Goal: Task Accomplishment & Management: Use online tool/utility

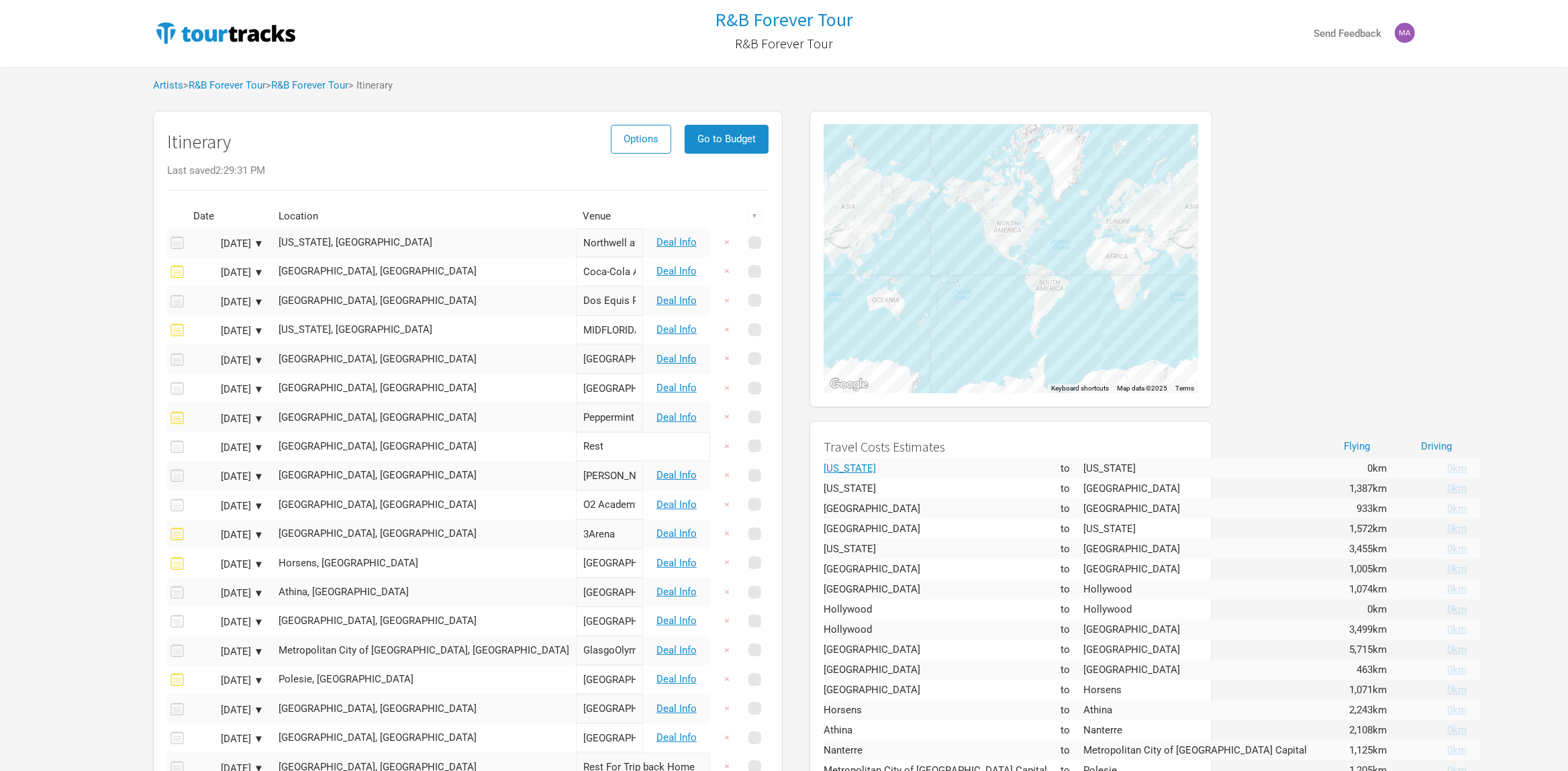
click at [576, 215] on th "Venue" at bounding box center [610, 216] width 67 height 24
click at [684, 133] on button "Go to Budget" at bounding box center [726, 139] width 84 height 29
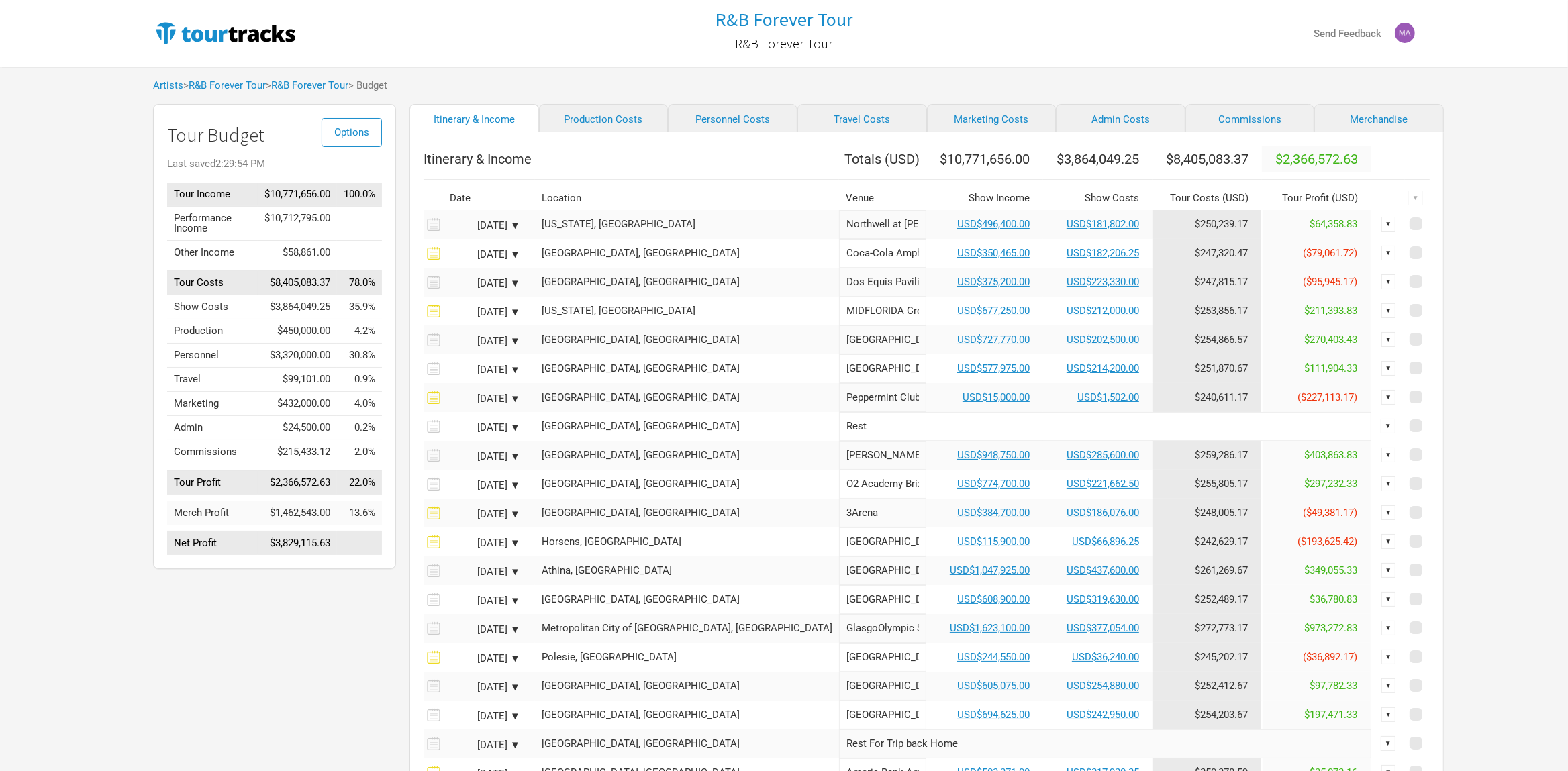
click at [839, 197] on th "Venue" at bounding box center [882, 198] width 87 height 24
click at [839, 228] on input "Northwell at [PERSON_NAME][GEOGRAPHIC_DATA]" at bounding box center [882, 224] width 87 height 29
drag, startPoint x: 731, startPoint y: 222, endPoint x: 775, endPoint y: 599, distance: 379.6
click at [775, 601] on tbody "[DATE] ▼ [US_STATE], [GEOGRAPHIC_DATA] Northwell at [PERSON_NAME][GEOGRAPHIC_DA…" at bounding box center [926, 498] width 1006 height 577
click at [663, 90] on div "Artists > R&B Forever Tour > R&B Forever Tour > Budget" at bounding box center [784, 85] width 1289 height 37
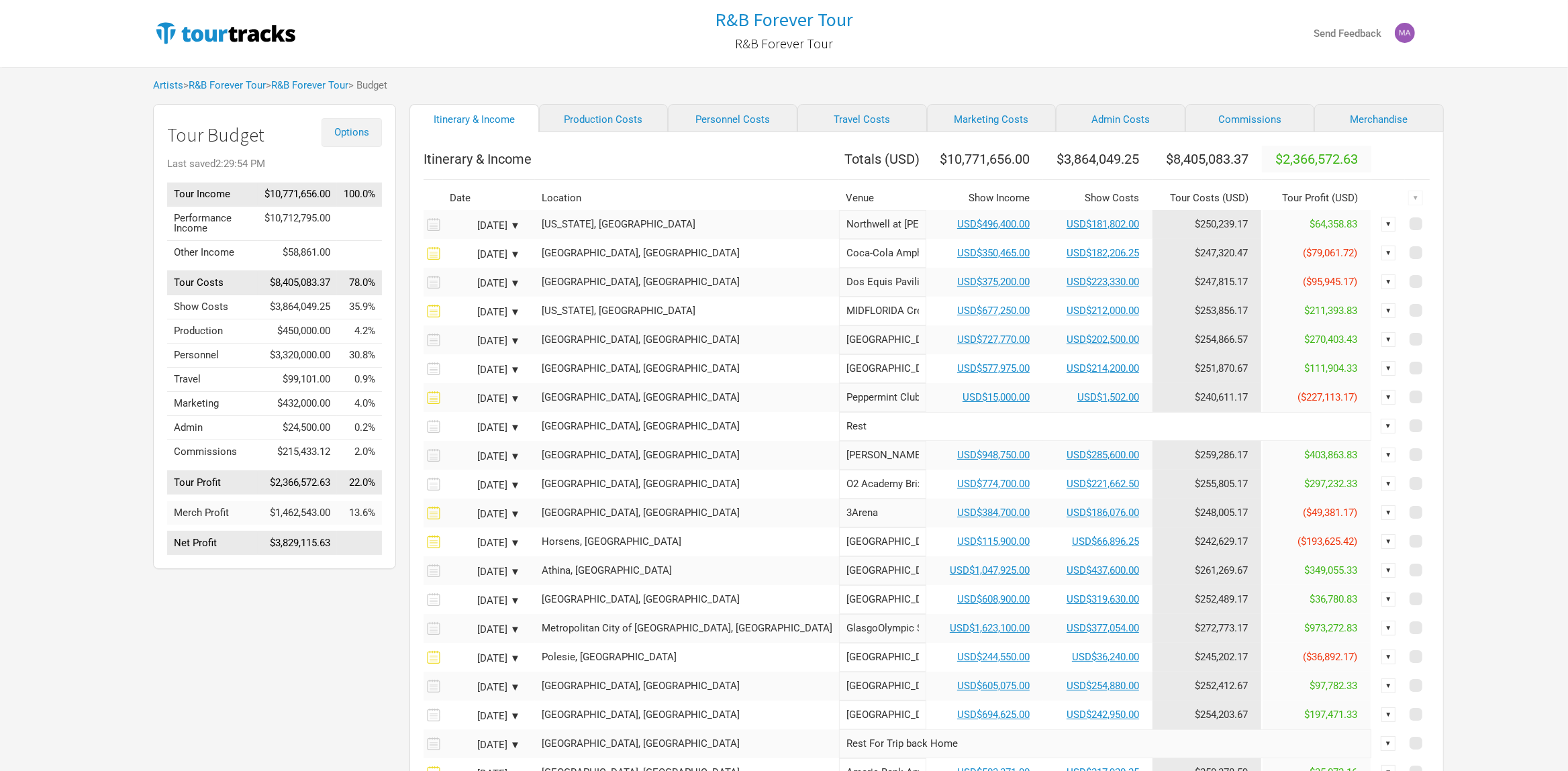
click at [335, 135] on span "Options" at bounding box center [351, 132] width 35 height 12
click at [344, 195] on link "Budget Report" at bounding box center [331, 200] width 71 height 24
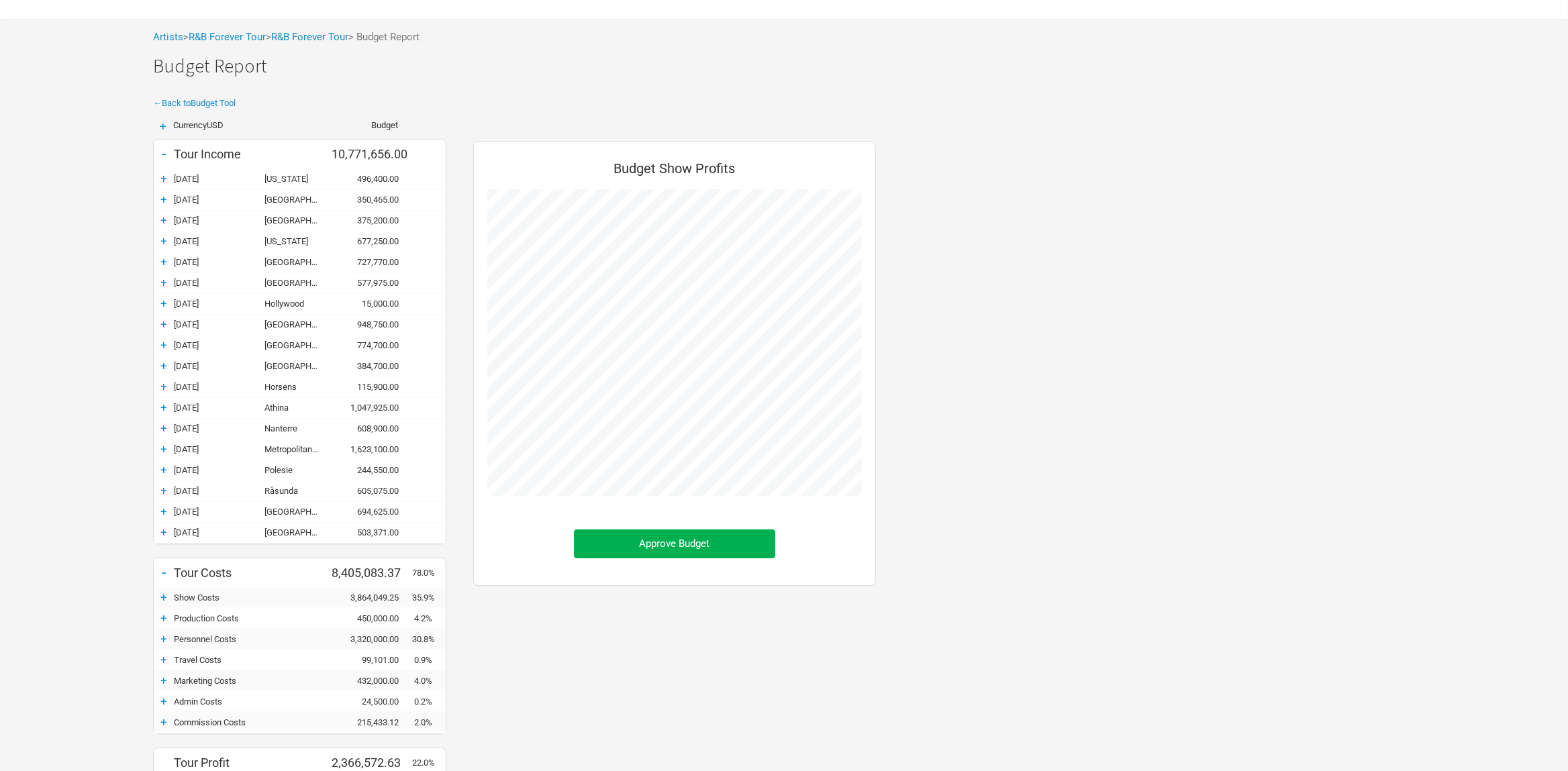
scroll to position [49, 0]
click at [315, 31] on div "Artists > R&B Forever Tour > R&B Forever Tour > Budget Report" at bounding box center [784, 36] width 1289 height 37
click at [315, 40] on link "R&B Forever Tour" at bounding box center [310, 36] width 77 height 12
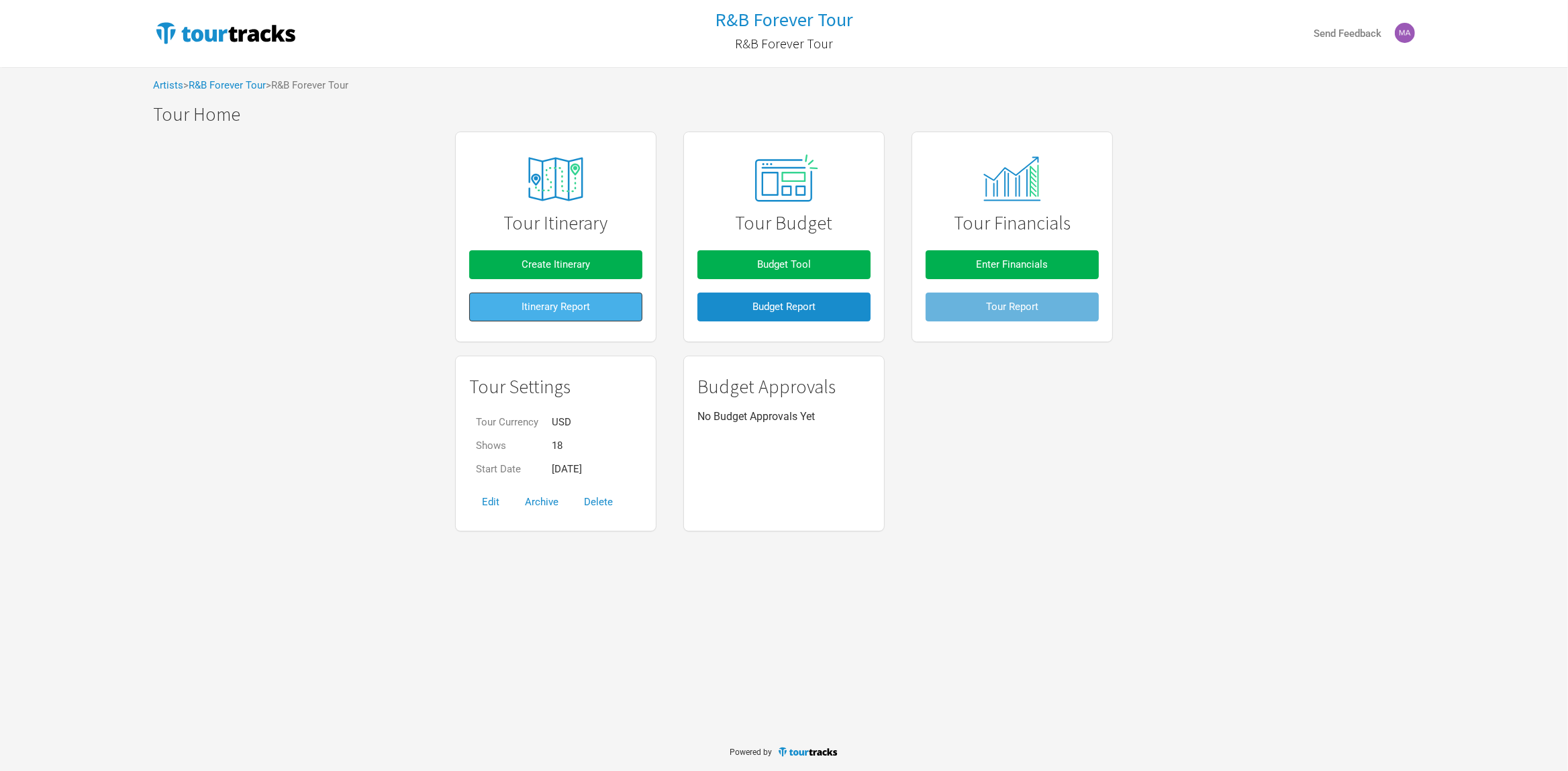
click at [510, 313] on button "Itinerary Report" at bounding box center [555, 306] width 173 height 29
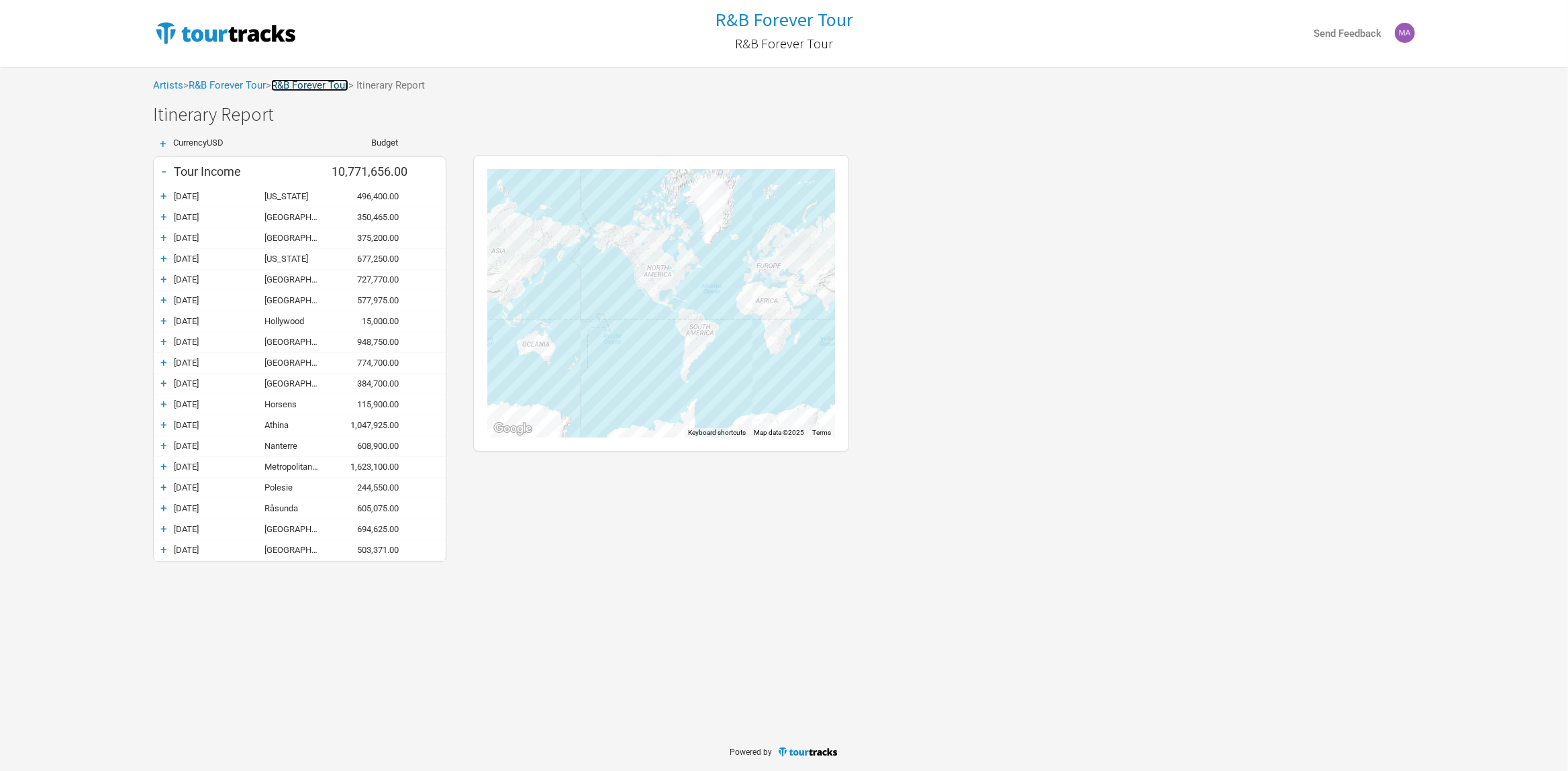
click at [315, 86] on link "R&B Forever Tour" at bounding box center [310, 85] width 77 height 12
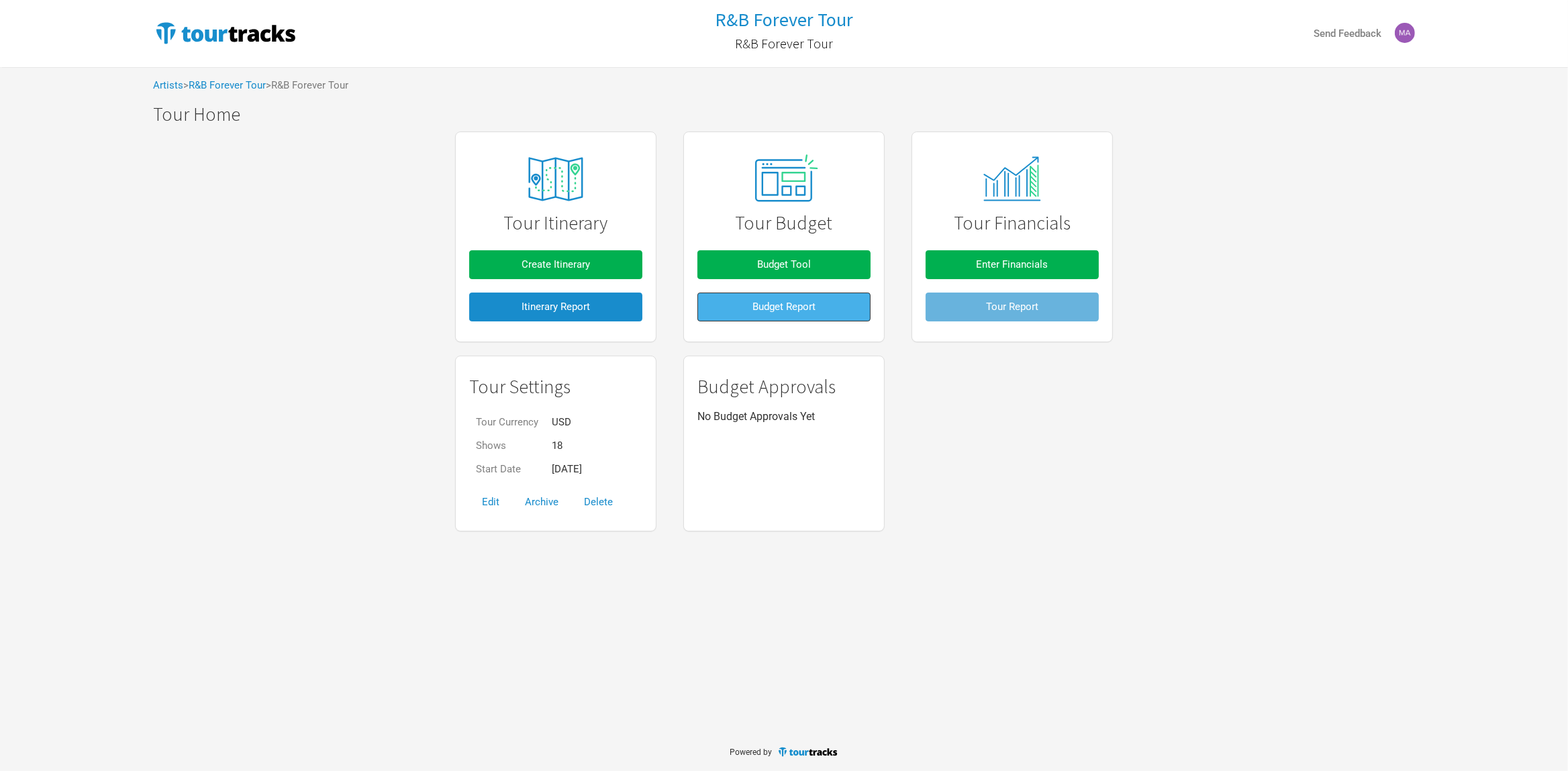
click at [804, 309] on span "Budget Report" at bounding box center [784, 306] width 63 height 12
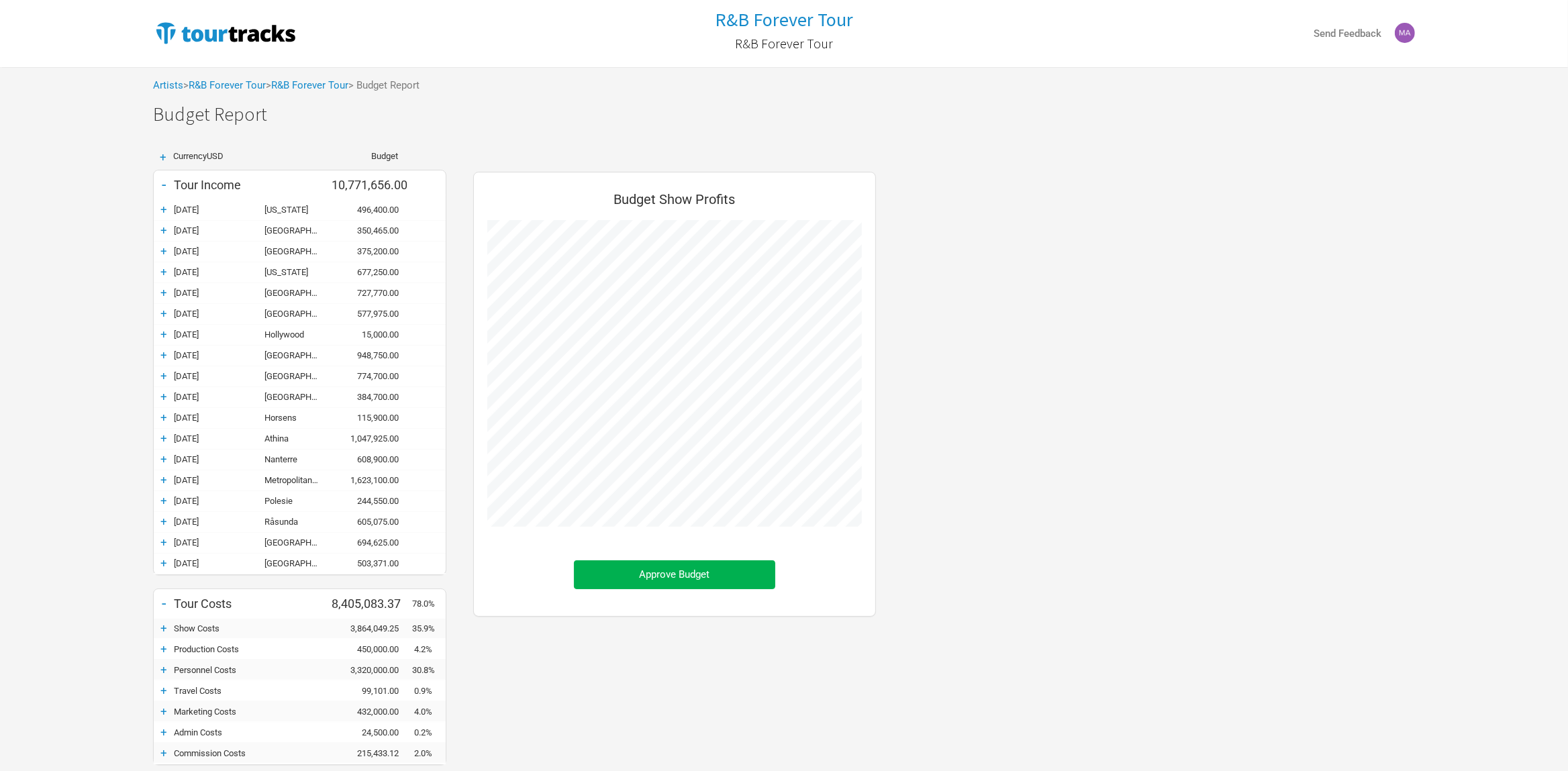
scroll to position [752, 430]
click at [306, 84] on link "R&B Forever Tour" at bounding box center [310, 85] width 77 height 12
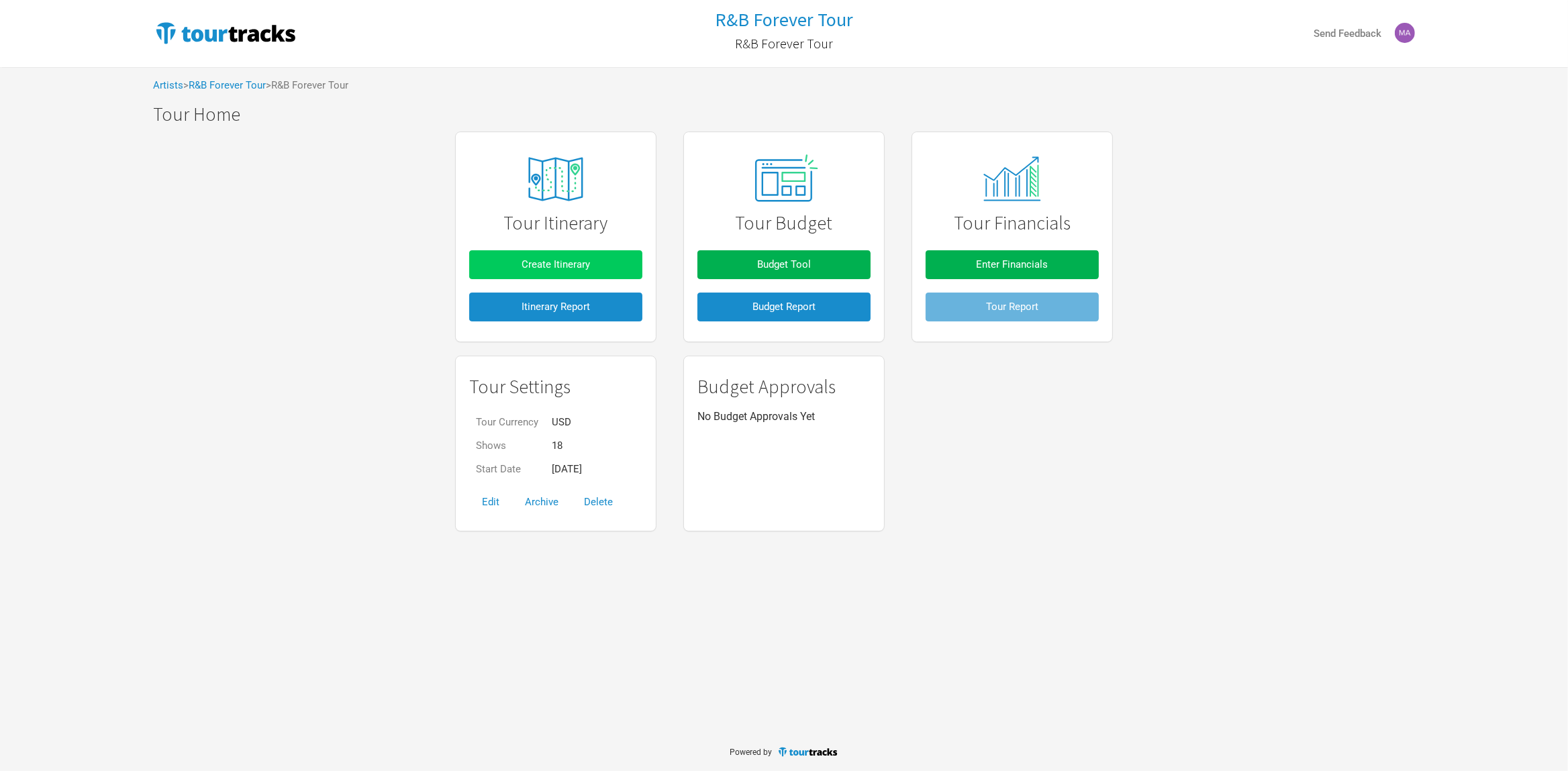
click at [580, 264] on span "Create Itinerary" at bounding box center [555, 264] width 68 height 12
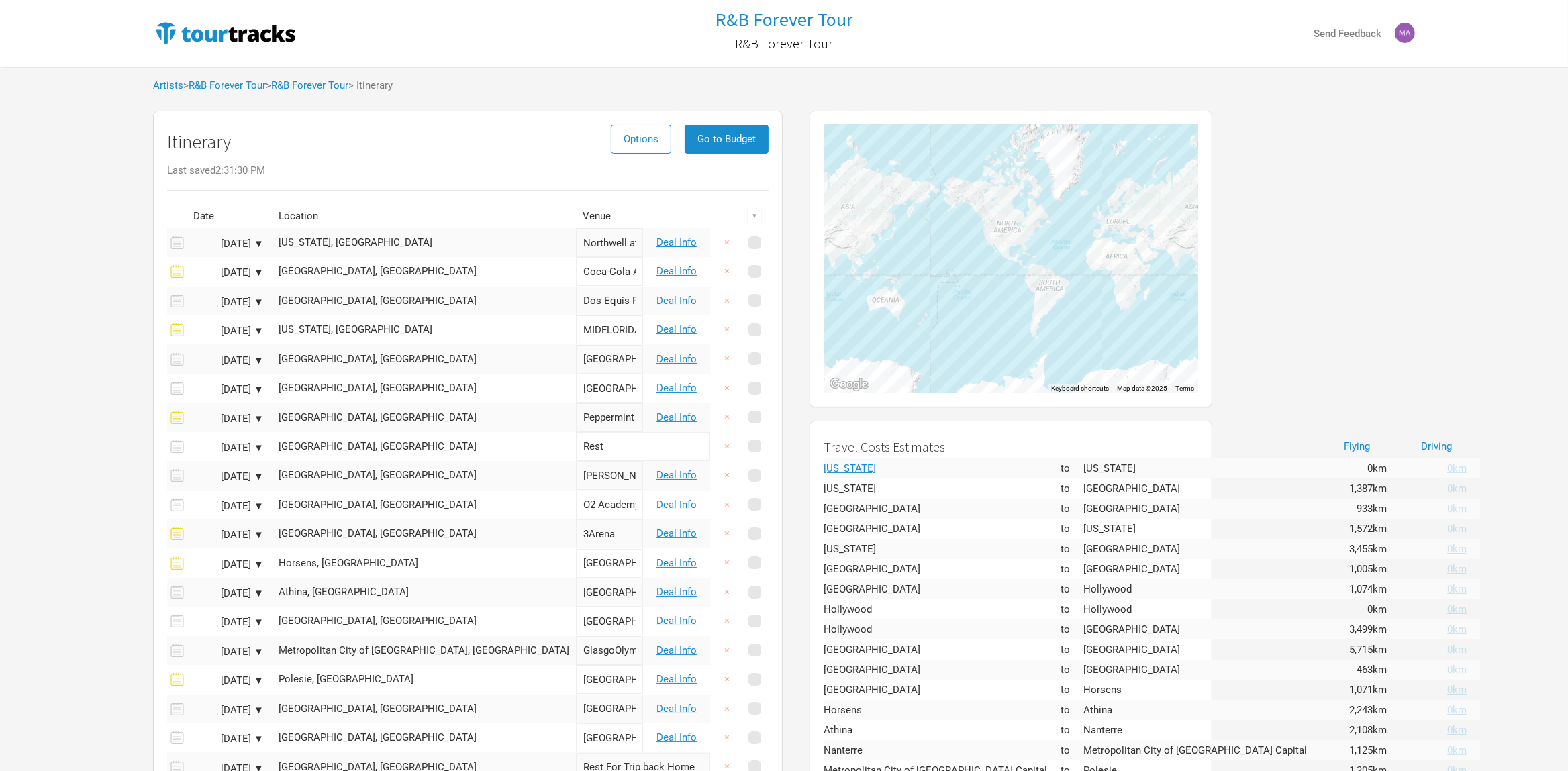
click at [259, 241] on div "[DATE] ▼" at bounding box center [227, 244] width 74 height 10
click at [445, 121] on div "Itinerary Options Go to Budget Last saved 2:31:30 PM Date Location Venue ▼ [DAT…" at bounding box center [467, 495] width 630 height 770
click at [623, 141] on span "Options" at bounding box center [641, 139] width 35 height 12
click at [625, 207] on link "Itinerary Report" at bounding box center [660, 203] width 71 height 24
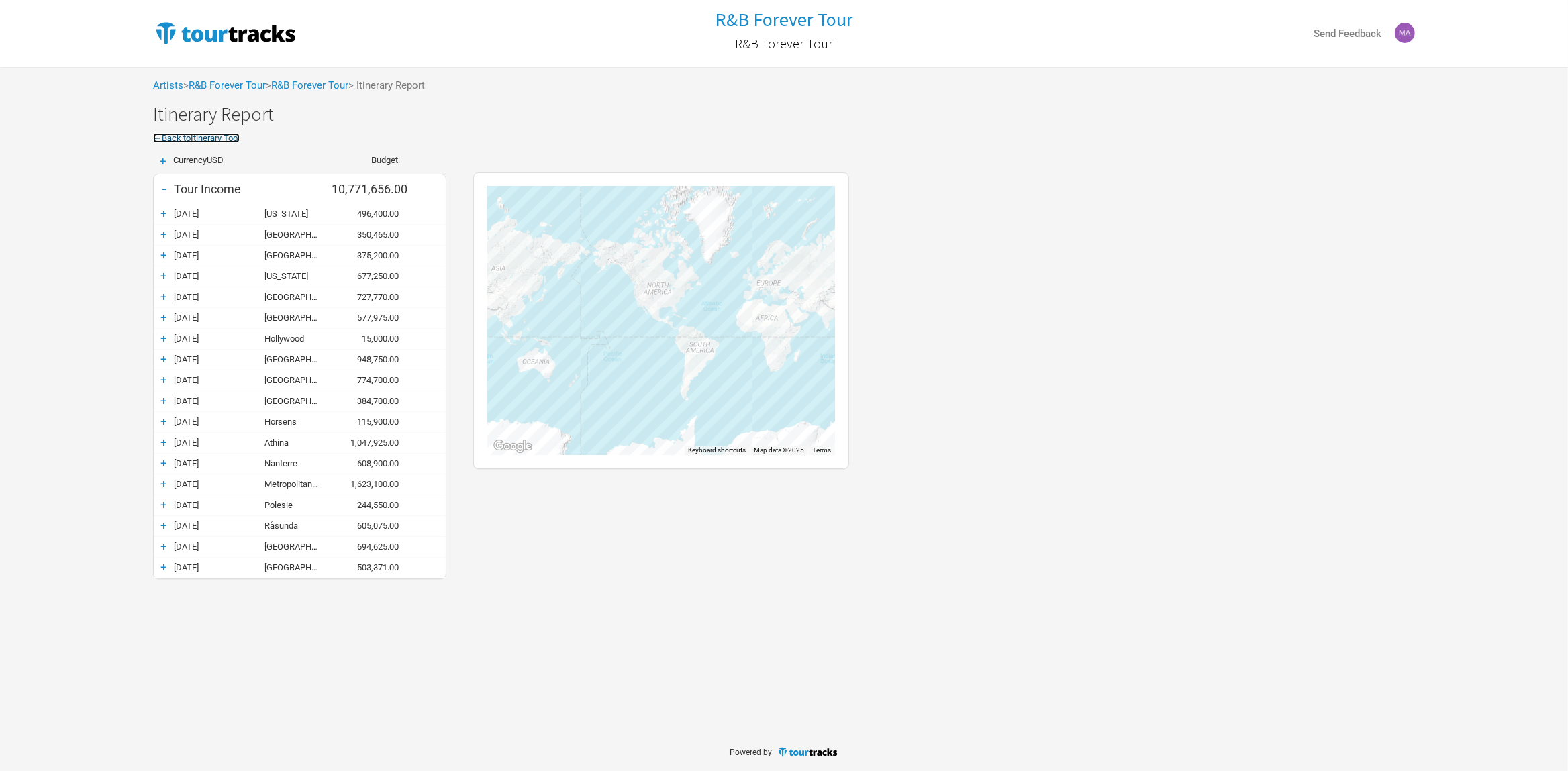
click at [165, 135] on link "← Back to Itinerary Tool" at bounding box center [196, 138] width 86 height 10
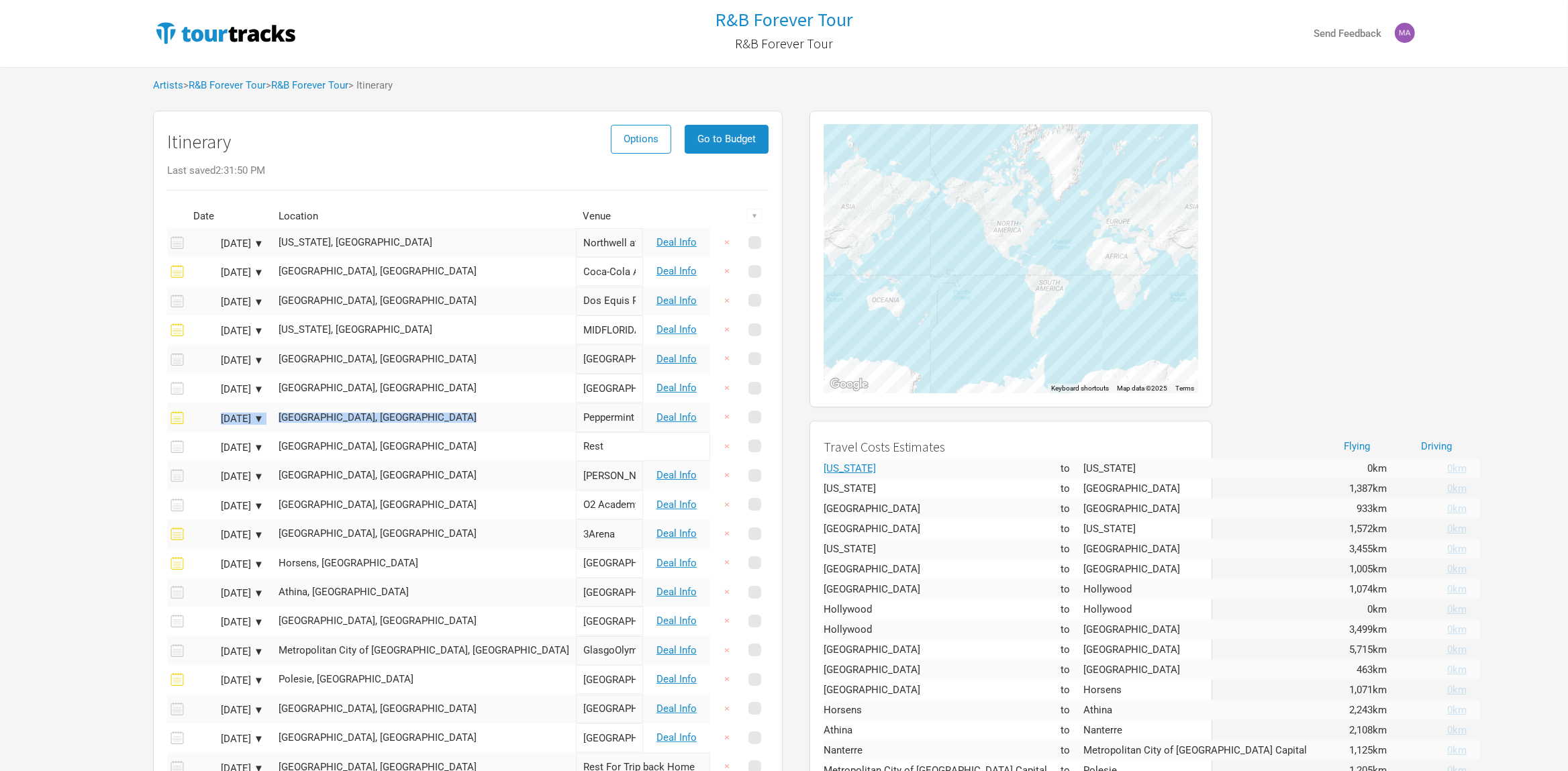
drag, startPoint x: 474, startPoint y: 217, endPoint x: 520, endPoint y: 514, distance: 300.5
click at [520, 514] on table "Date Location Venue ▼ [DATE] ▼ [US_STATE], [GEOGRAPHIC_DATA] Northwell at [PERS…" at bounding box center [467, 507] width 601 height 606
click at [576, 212] on th "Venue" at bounding box center [610, 216] width 67 height 24
click at [576, 241] on input "Northwell at [PERSON_NAME][GEOGRAPHIC_DATA]" at bounding box center [610, 242] width 67 height 29
click at [749, 245] on span at bounding box center [755, 242] width 13 height 13
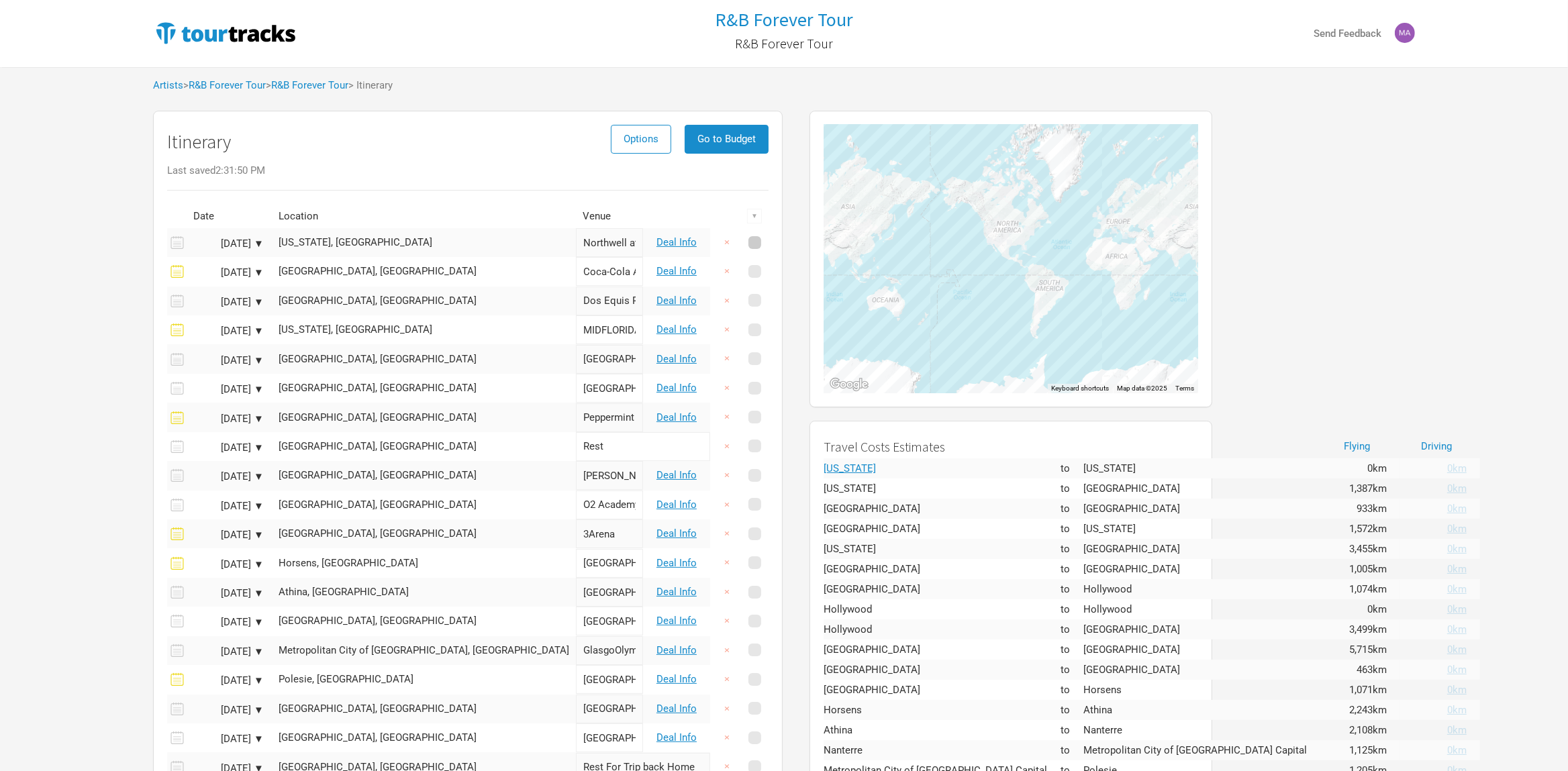
click at [768, 245] on input "checkbox" at bounding box center [772, 243] width 9 height 9
click at [749, 245] on span at bounding box center [755, 242] width 13 height 13
click at [768, 245] on input "checkbox" at bounding box center [772, 243] width 9 height 9
checkbox input "false"
click at [656, 242] on link "Deal Info" at bounding box center [676, 241] width 40 height 12
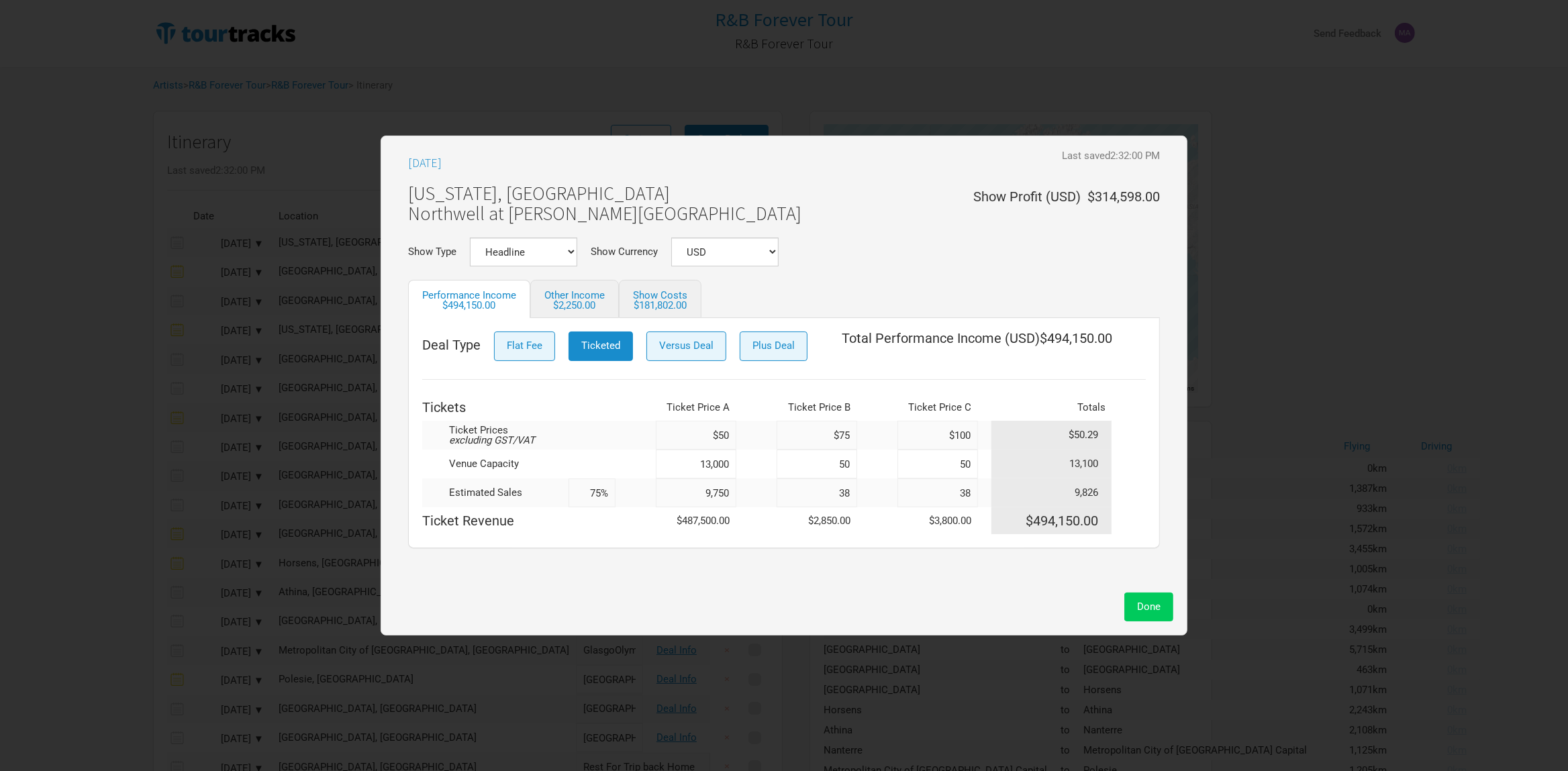
click at [1134, 604] on button "Done" at bounding box center [1149, 606] width 49 height 29
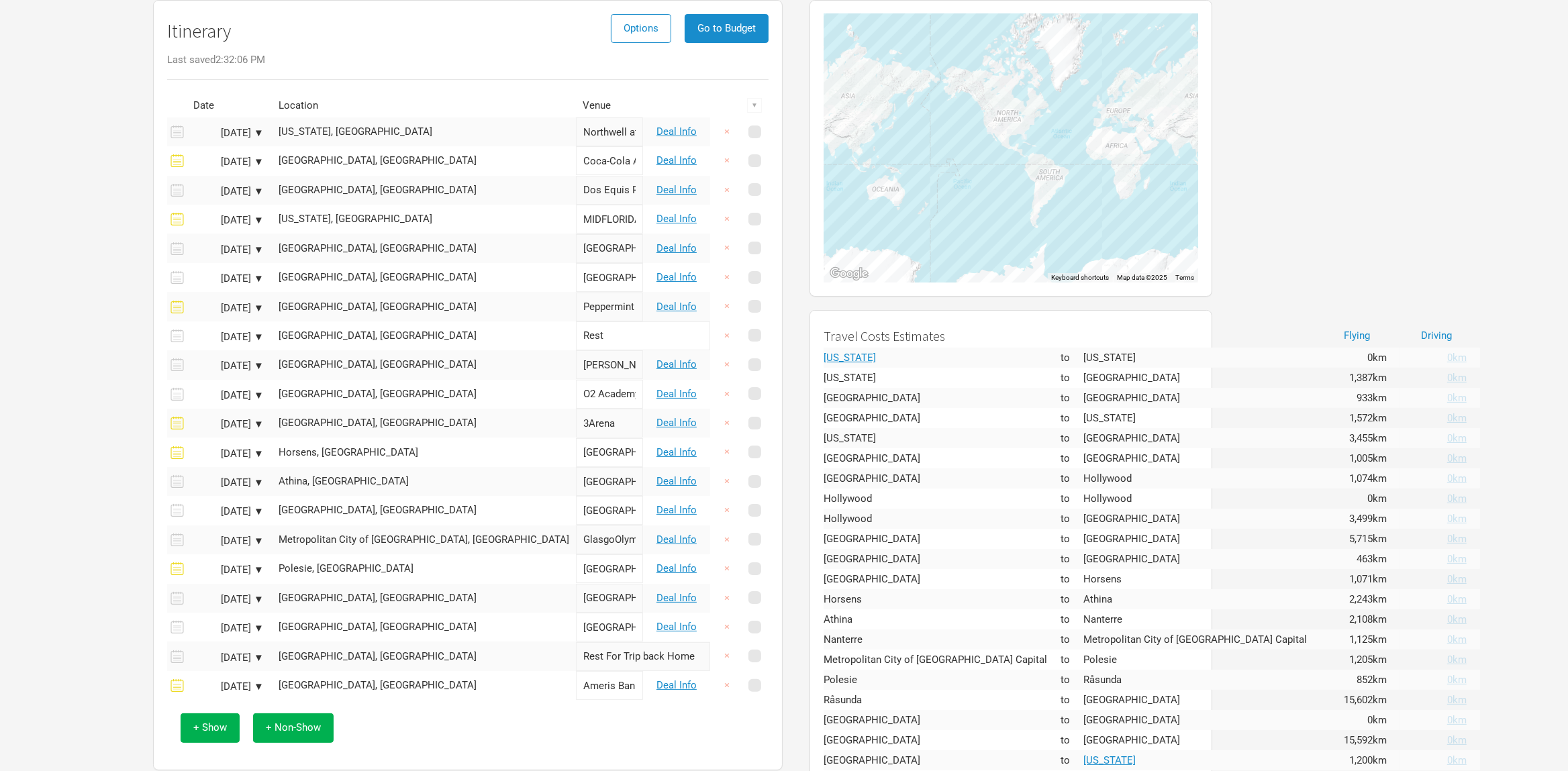
scroll to position [110, 0]
